Goal: Task Accomplishment & Management: Manage account settings

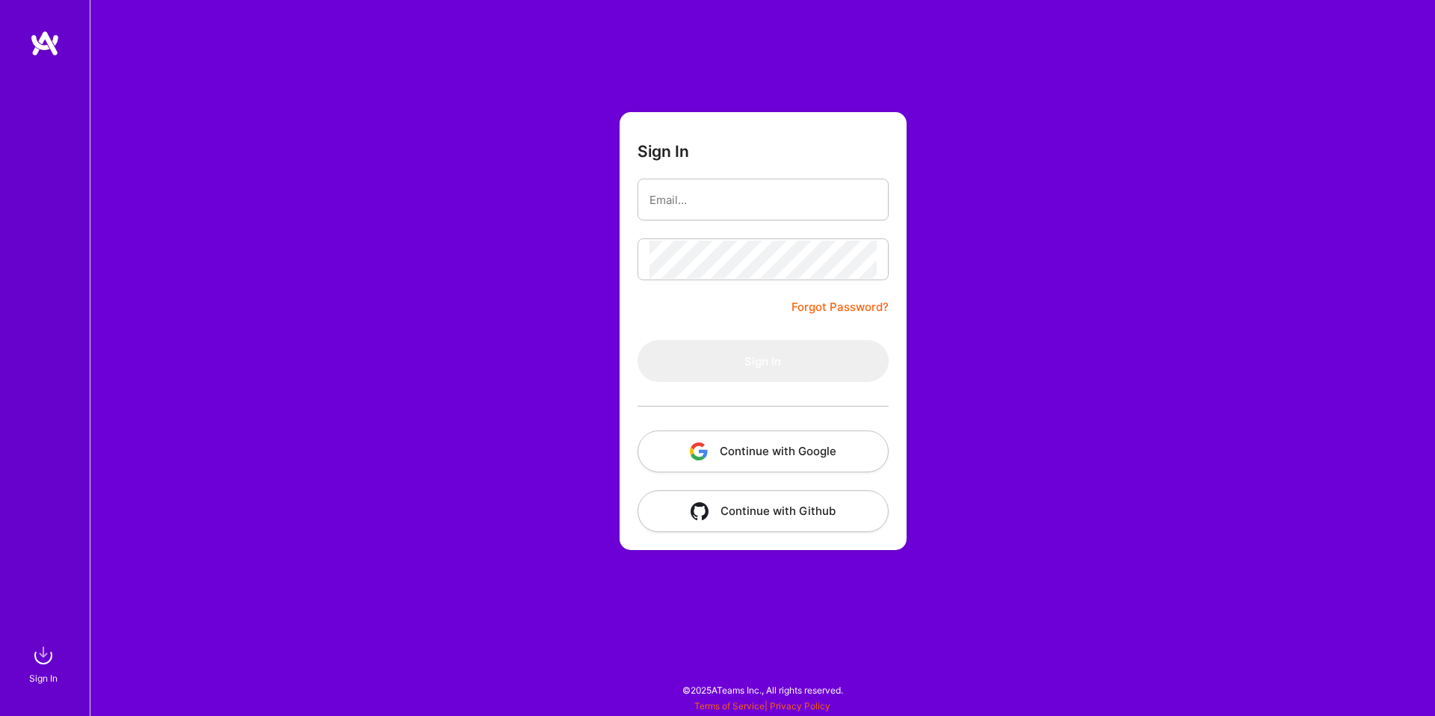
click at [722, 447] on button "Continue with Google" at bounding box center [762, 451] width 251 height 42
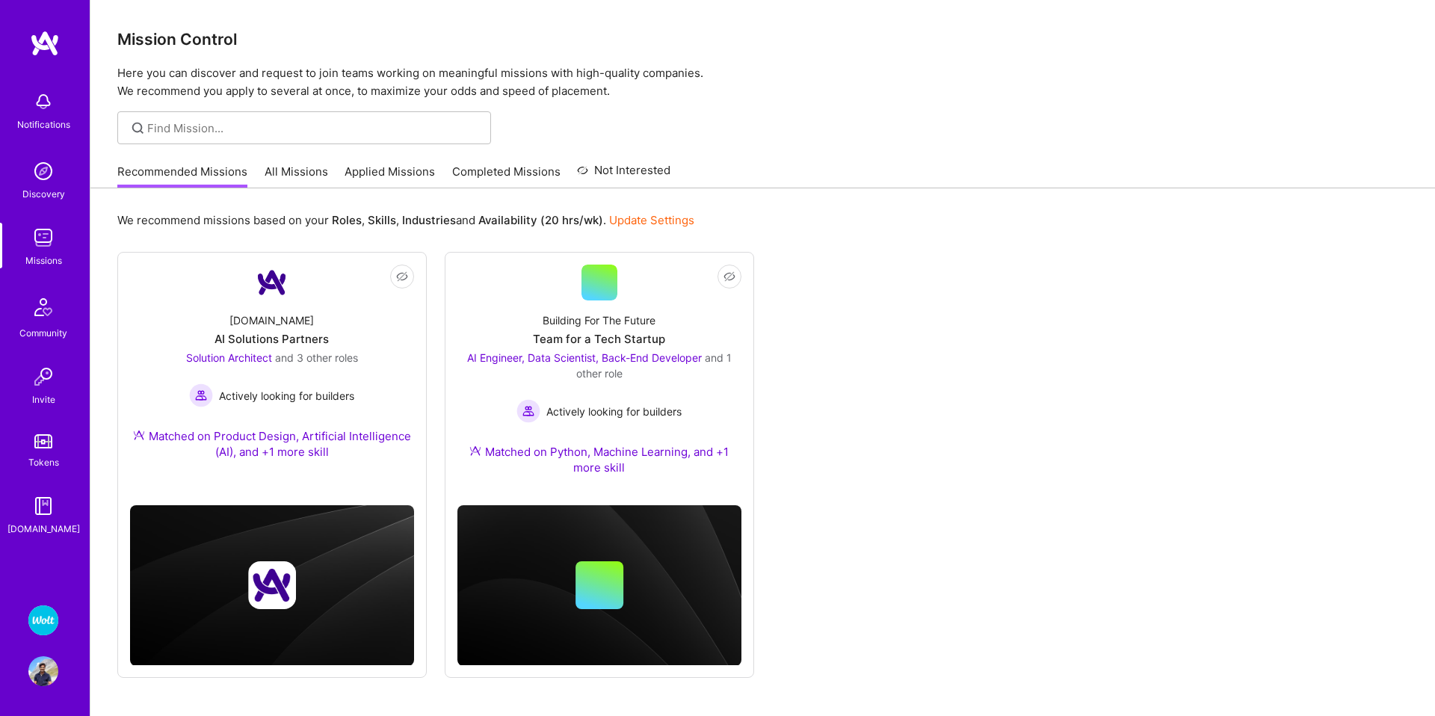
click at [44, 627] on img at bounding box center [43, 620] width 30 height 30
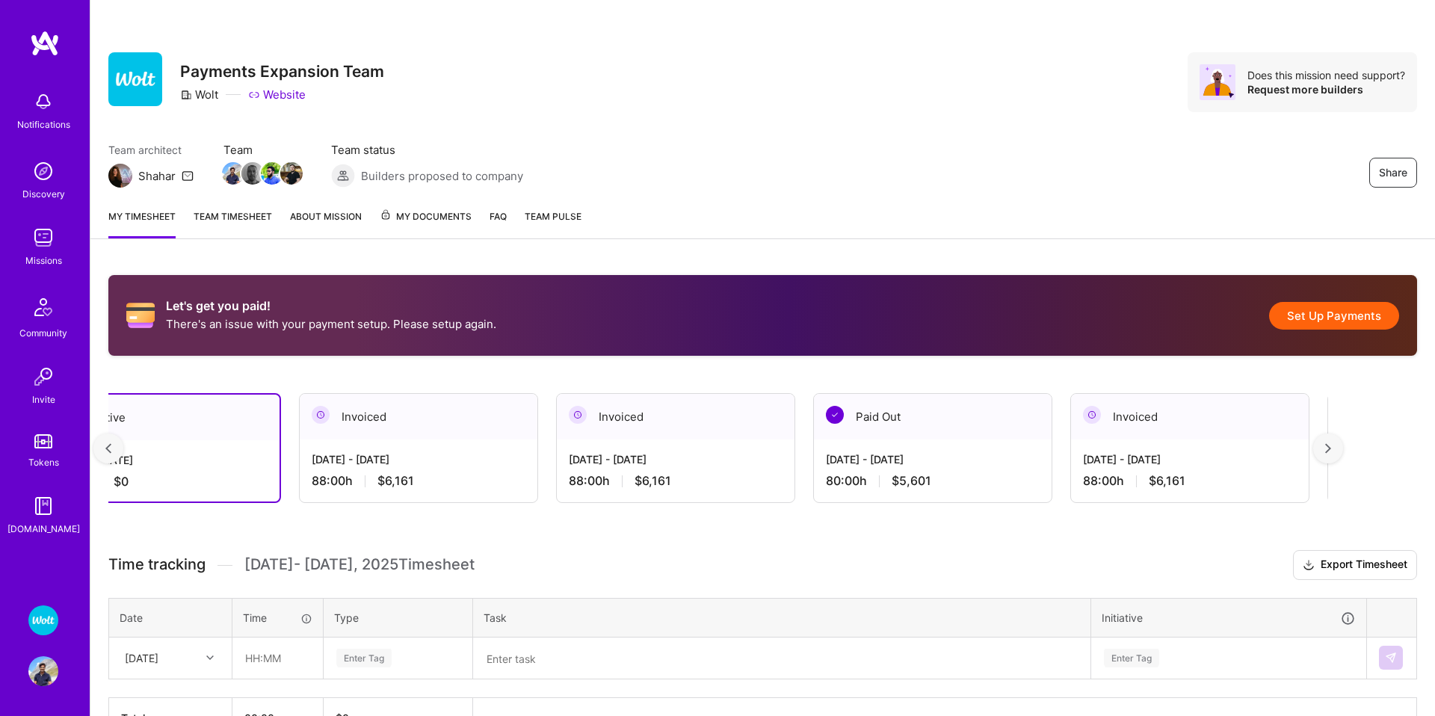
scroll to position [0, 73]
click at [892, 457] on div "[DATE] - [DATE]" at bounding box center [926, 459] width 214 height 16
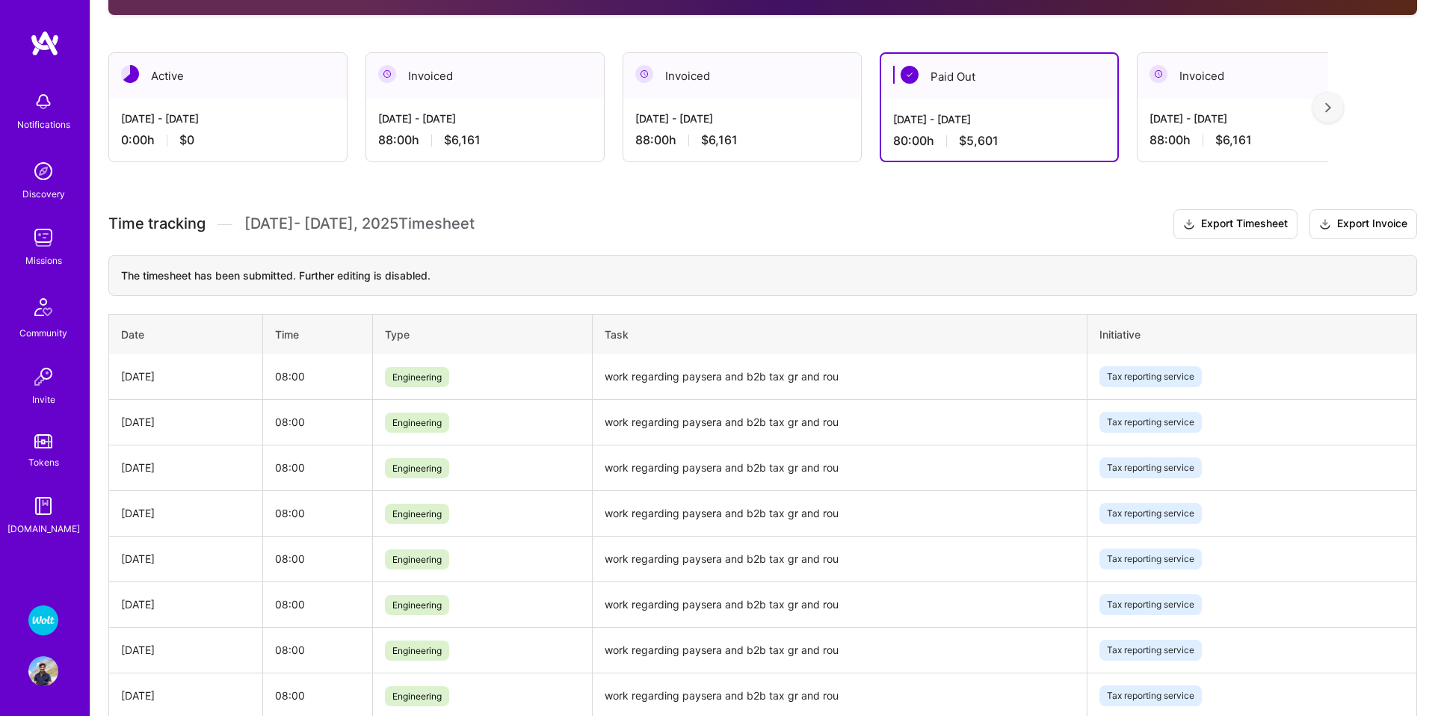
scroll to position [340, 0]
drag, startPoint x: 954, startPoint y: 121, endPoint x: 900, endPoint y: 126, distance: 54.7
click at [882, 120] on div "[DATE] - [DATE] 80:00 h $5,601" at bounding box center [999, 130] width 236 height 61
copy div "[DATE] - [DATE]"
click at [971, 137] on span "$5,601" at bounding box center [979, 142] width 40 height 16
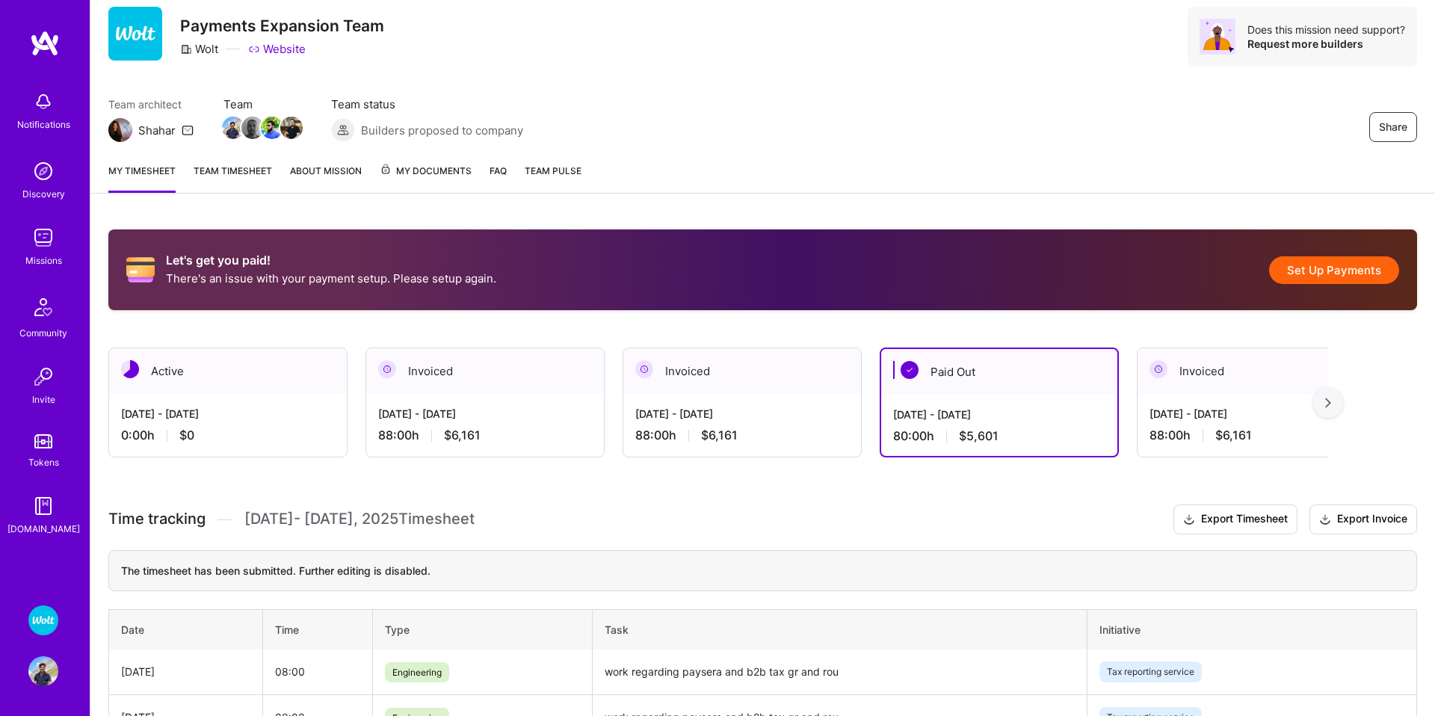
scroll to position [0, 0]
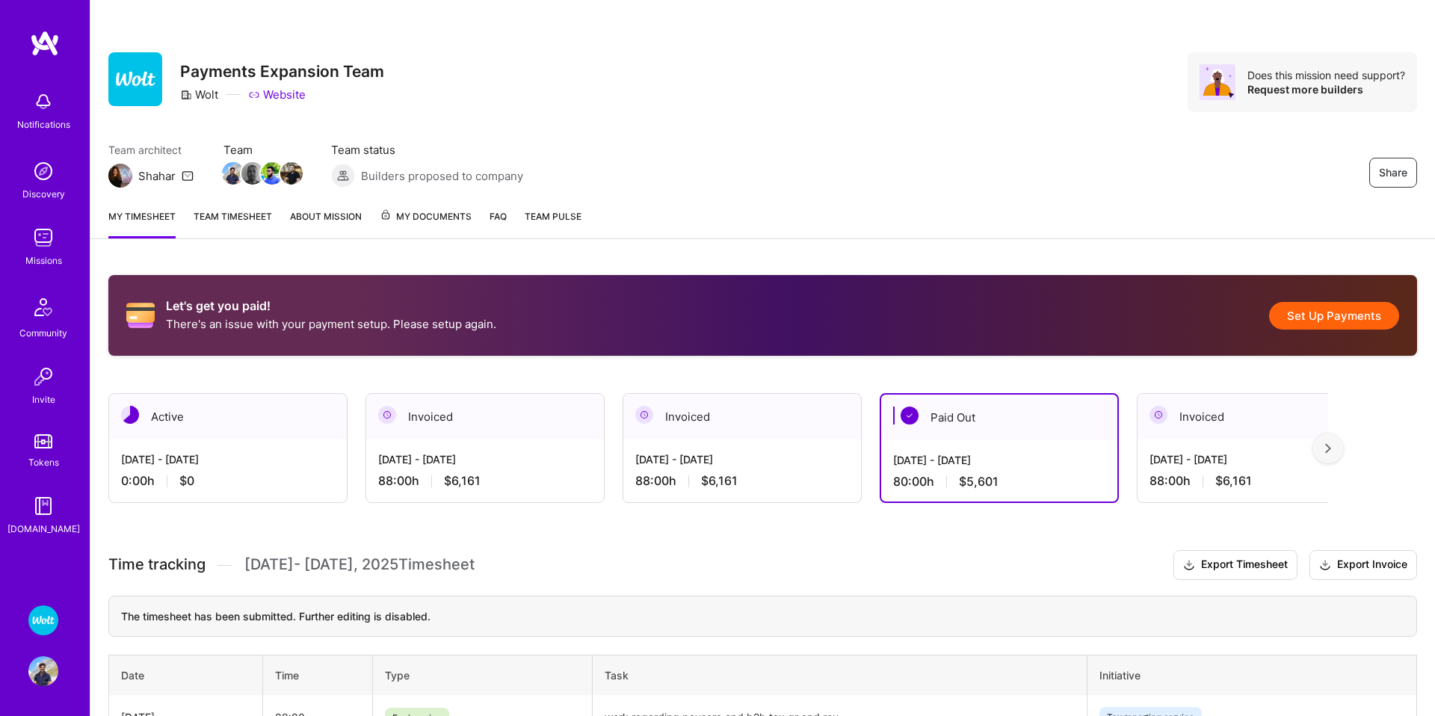
click at [955, 458] on div "[DATE] - [DATE]" at bounding box center [999, 460] width 212 height 16
